Goal: Task Accomplishment & Management: Manage account settings

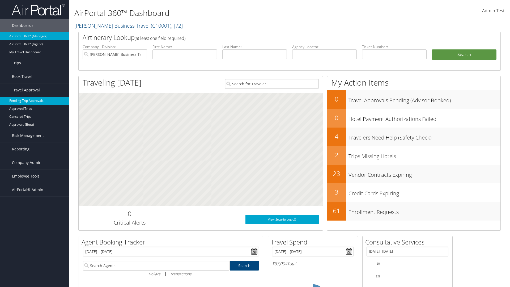
click at [35, 101] on link "Pending Trip Approvals" at bounding box center [34, 101] width 69 height 8
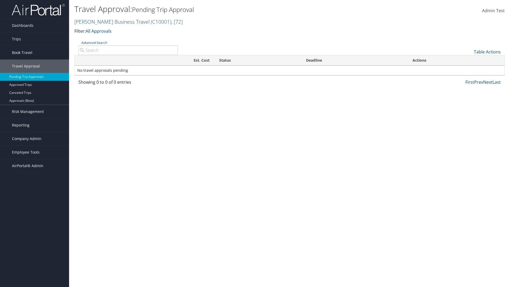
click at [487, 52] on link "Table Actions" at bounding box center [487, 52] width 27 height 6
click at [469, 60] on link "Download Report" at bounding box center [469, 59] width 70 height 9
click at [487, 52] on link "Table Actions" at bounding box center [487, 52] width 27 height 6
click at [469, 69] on link "Column Visibility" at bounding box center [469, 69] width 70 height 9
click at [469, 70] on link "Traveler" at bounding box center [469, 69] width 70 height 9
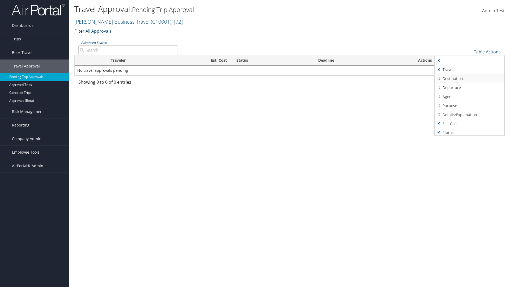
click at [469, 79] on link "Destination" at bounding box center [469, 78] width 70 height 9
click at [469, 88] on link "Departure" at bounding box center [469, 87] width 70 height 9
click at [469, 97] on link "Agent" at bounding box center [469, 96] width 70 height 9
click at [469, 115] on link "Details/Explanation" at bounding box center [469, 114] width 70 height 9
click at [469, 106] on link "Purpose" at bounding box center [469, 105] width 70 height 9
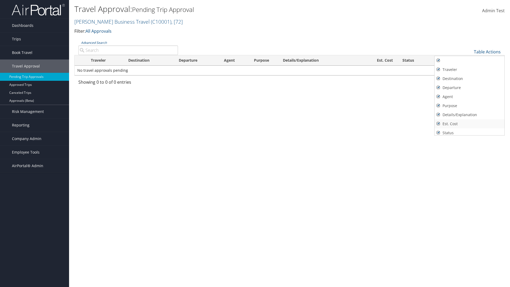
click at [469, 124] on link "Est. Cost" at bounding box center [469, 123] width 70 height 9
click at [469, 131] on link "Status" at bounding box center [469, 132] width 70 height 9
click at [469, 135] on link "Deadline" at bounding box center [469, 139] width 70 height 9
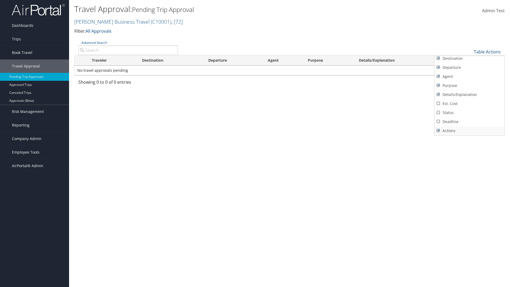
click at [469, 131] on link "Actions" at bounding box center [469, 130] width 70 height 9
click at [469, 54] on link "Traveler" at bounding box center [469, 49] width 70 height 9
click at [469, 79] on link "Destination" at bounding box center [469, 78] width 70 height 9
click at [469, 88] on link "Departure" at bounding box center [469, 87] width 70 height 9
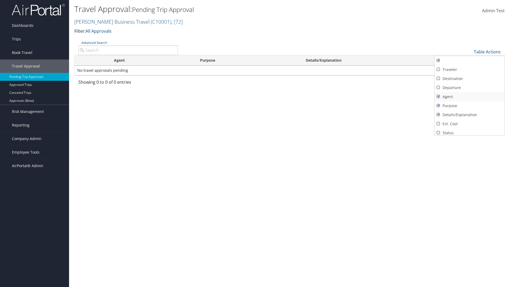
click at [469, 97] on link "Agent" at bounding box center [469, 96] width 70 height 9
click at [469, 115] on link "Details/Explanation" at bounding box center [469, 114] width 70 height 9
click at [469, 106] on link "Purpose" at bounding box center [469, 105] width 70 height 9
click at [469, 124] on link "Est. Cost" at bounding box center [469, 123] width 70 height 9
click at [469, 131] on link "Status" at bounding box center [469, 132] width 70 height 9
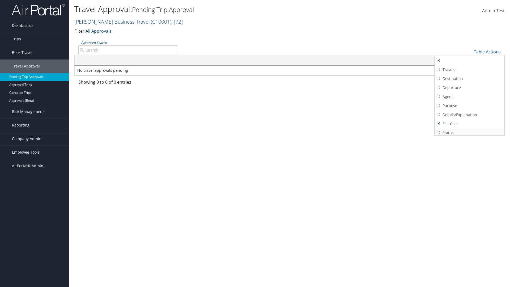
scroll to position [2, 0]
click at [469, 135] on link "Deadline" at bounding box center [469, 139] width 70 height 9
click at [469, 131] on link "Actions" at bounding box center [469, 130] width 70 height 9
click at [255, 143] on div at bounding box center [255, 143] width 510 height 287
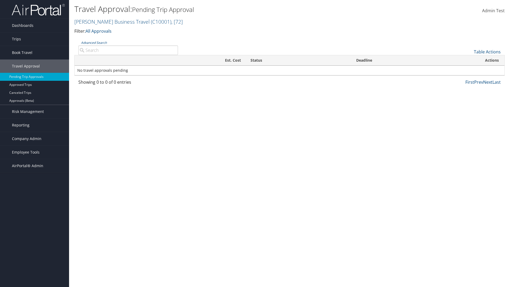
scroll to position [6, 0]
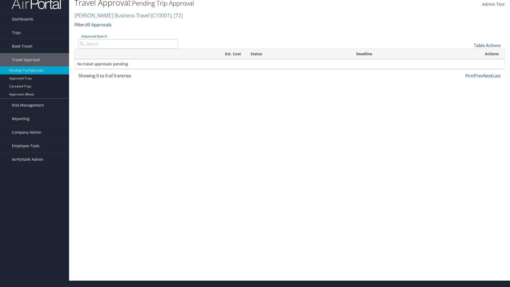
click at [487, 45] on link "Table Actions" at bounding box center [487, 45] width 27 height 6
click at [469, 72] on link "Page Length" at bounding box center [469, 71] width 70 height 9
